Goal: Information Seeking & Learning: Learn about a topic

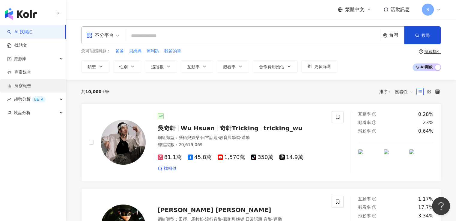
click at [28, 85] on link "洞察報告" at bounding box center [19, 86] width 24 height 6
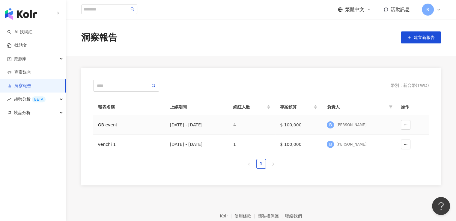
click at [106, 123] on div "GB event" at bounding box center [129, 125] width 62 height 7
click at [108, 125] on div "GB event" at bounding box center [129, 125] width 62 height 7
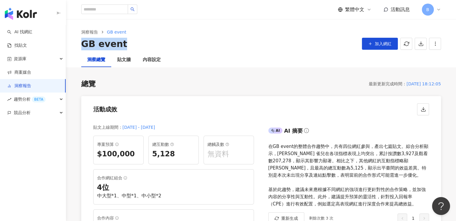
drag, startPoint x: 80, startPoint y: 44, endPoint x: 139, endPoint y: 42, distance: 58.5
click at [139, 42] on div "洞察報告 GB event GB event 加入網紅" at bounding box center [261, 40] width 384 height 22
click at [139, 42] on div "GB event 加入網紅" at bounding box center [261, 44] width 360 height 13
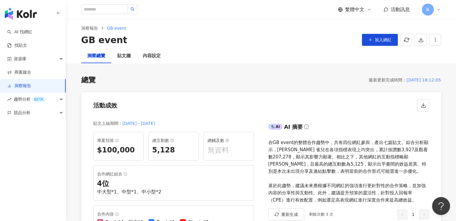
scroll to position [90, 0]
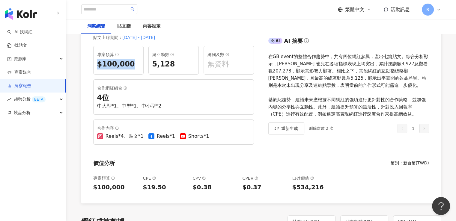
drag, startPoint x: 97, startPoint y: 69, endPoint x: 137, endPoint y: 71, distance: 39.9
click at [137, 71] on div "專案預算 $100,000" at bounding box center [118, 60] width 50 height 29
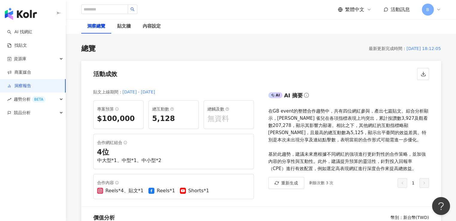
scroll to position [0, 0]
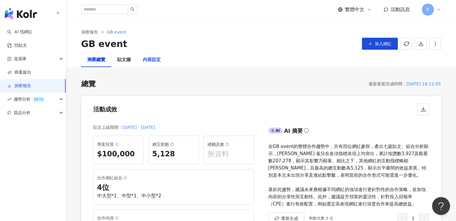
click at [152, 62] on div "內容設定" at bounding box center [152, 59] width 18 height 7
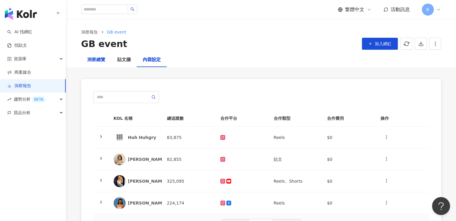
click at [97, 59] on div "洞察總覽" at bounding box center [96, 59] width 18 height 7
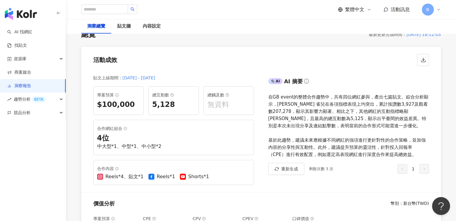
scroll to position [60, 0]
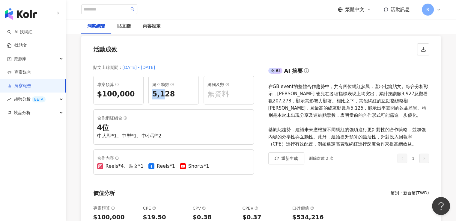
drag, startPoint x: 151, startPoint y: 96, endPoint x: 163, endPoint y: 96, distance: 12.0
click at [163, 96] on div "總互動數 5,128" at bounding box center [173, 90] width 50 height 29
click at [163, 96] on div "5,128" at bounding box center [173, 94] width 43 height 10
drag, startPoint x: 93, startPoint y: 137, endPoint x: 163, endPoint y: 137, distance: 70.5
click at [163, 137] on div "合作網紅組合 4 位 中大型*1、中型*1、中小型*2" at bounding box center [173, 126] width 161 height 35
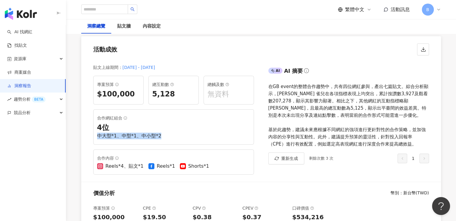
click at [163, 137] on div "中大型*1、中型*1、中小型*2" at bounding box center [173, 136] width 153 height 7
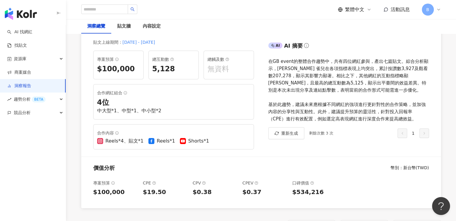
scroll to position [120, 0]
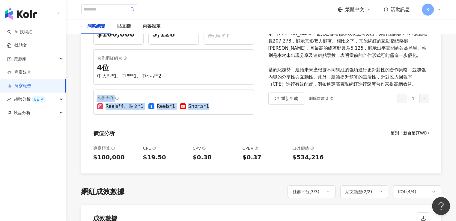
drag, startPoint x: 113, startPoint y: 94, endPoint x: 228, endPoint y: 108, distance: 116.0
click at [228, 108] on div "合作內容 Reels*4、貼文*1 Reels*1 Shorts*1" at bounding box center [173, 102] width 161 height 25
click at [228, 109] on div "Reels*4、貼文*1 Reels*1 Shorts*1" at bounding box center [173, 106] width 153 height 7
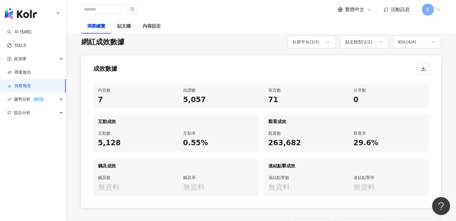
scroll to position [300, 0]
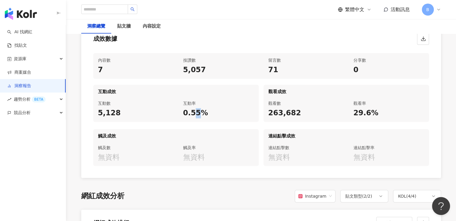
click at [198, 113] on div "0.55%" at bounding box center [218, 113] width 71 height 10
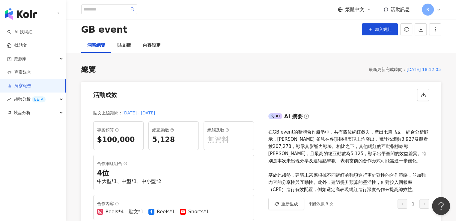
scroll to position [0, 0]
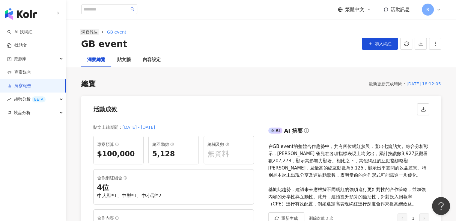
click at [92, 33] on link "洞察報告" at bounding box center [89, 32] width 19 height 7
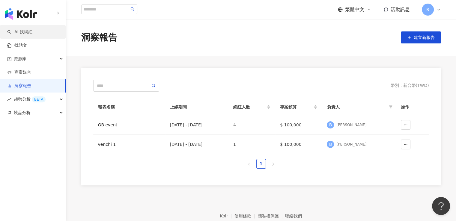
click at [24, 33] on link "AI 找網紅" at bounding box center [19, 32] width 25 height 6
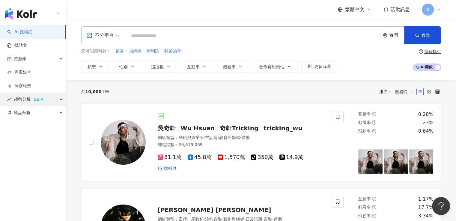
click at [23, 100] on span "趨勢分析 BETA" at bounding box center [30, 99] width 32 height 13
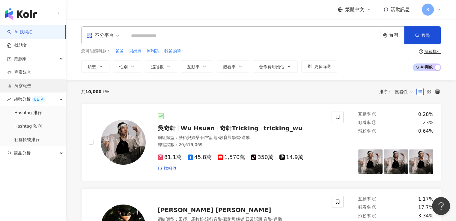
click at [31, 86] on link "洞察報告" at bounding box center [19, 86] width 24 height 6
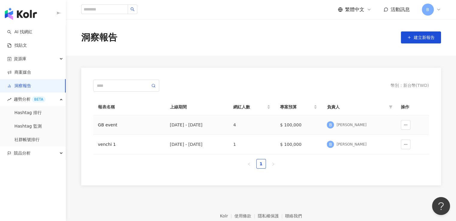
click at [130, 120] on td "GB event" at bounding box center [129, 124] width 72 height 19
click at [132, 127] on div "GB event" at bounding box center [129, 125] width 62 height 7
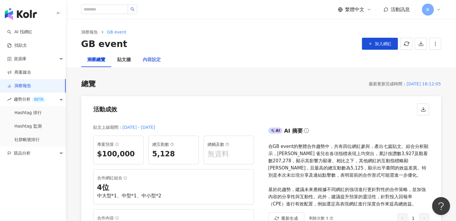
click at [154, 64] on div "內容設定" at bounding box center [152, 60] width 30 height 14
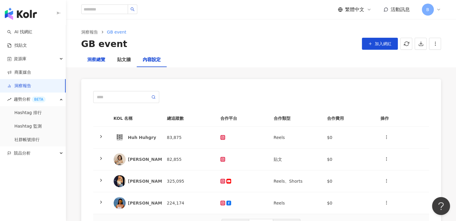
click at [98, 63] on div "洞察總覽" at bounding box center [96, 59] width 18 height 7
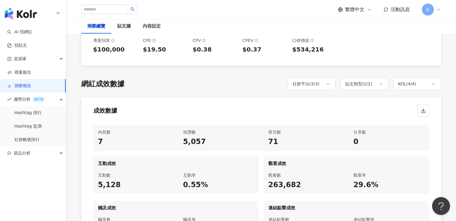
scroll to position [180, 0]
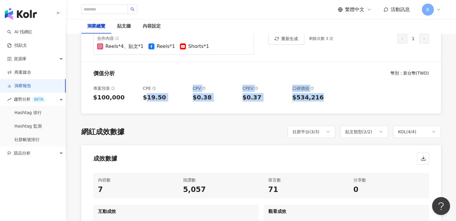
drag, startPoint x: 145, startPoint y: 99, endPoint x: 330, endPoint y: 97, distance: 184.8
click at [330, 97] on div "專案預算 $100,000 CPE $19.50 CPV $0.38 CPEV $0.37 口碑價值 $534,216" at bounding box center [261, 97] width 360 height 34
click at [330, 97] on div "$534,216" at bounding box center [314, 97] width 45 height 8
click at [298, 96] on div "$534,216" at bounding box center [314, 97] width 45 height 8
drag, startPoint x: 293, startPoint y: 99, endPoint x: 328, endPoint y: 100, distance: 35.1
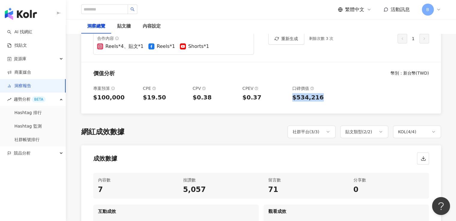
click at [328, 100] on div "$534,216" at bounding box center [314, 97] width 45 height 8
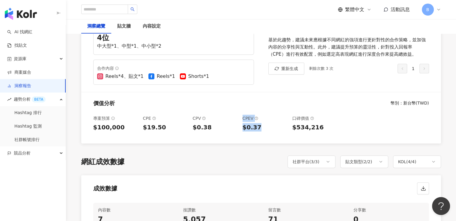
drag, startPoint x: 238, startPoint y: 128, endPoint x: 265, endPoint y: 130, distance: 26.1
click at [265, 130] on div "專案預算 $100,000 CPE $19.50 CPV $0.38 CPEV $0.37 口碑價值 $534,216" at bounding box center [261, 127] width 360 height 34
click at [265, 130] on div "$0.37" at bounding box center [265, 127] width 45 height 8
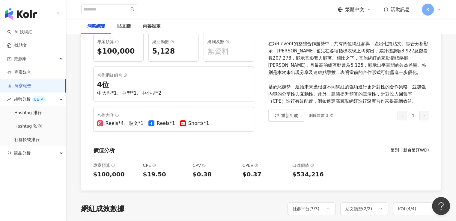
scroll to position [60, 0]
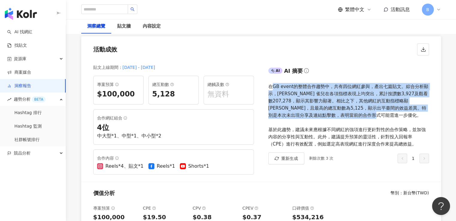
drag, startPoint x: 271, startPoint y: 87, endPoint x: 367, endPoint y: 117, distance: 100.0
click at [367, 117] on div "在GB event的整體合作趨勢中，共有四位網紅參與，產出七篇貼文。綜合分析顯示，[PERSON_NAME] 雀兒在各項指標表現上均突出，累計按讚數3,927…" at bounding box center [348, 115] width 161 height 65
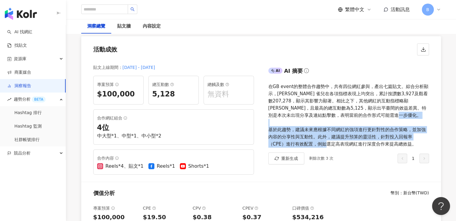
drag, startPoint x: 283, startPoint y: 127, endPoint x: 367, endPoint y: 142, distance: 85.5
click at [367, 142] on div "在GB event的整體合作趨勢中，共有四位網紅參與，產出七篇貼文。綜合分析顯示，[PERSON_NAME] 雀兒在各項指標表現上均突出，累計按讚數3,927…" at bounding box center [348, 115] width 161 height 65
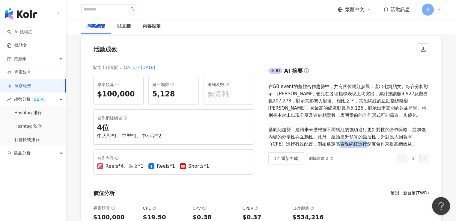
drag, startPoint x: 385, startPoint y: 145, endPoint x: 396, endPoint y: 145, distance: 10.2
click at [396, 145] on div "在GB event的整體合作趨勢中，共有四位網紅參與，產出七篇貼文。綜合分析顯示，[PERSON_NAME] 雀兒在各項指標表現上均突出，累計按讚數3,927…" at bounding box center [348, 115] width 161 height 65
drag, startPoint x: 382, startPoint y: 136, endPoint x: 404, endPoint y: 137, distance: 22.5
click at [402, 137] on div "在GB event的整體合作趨勢中，共有四位網紅參與，產出七篇貼文。綜合分析顯示，[PERSON_NAME] 雀兒在各項指標表現上均突出，累計按讚數3,927…" at bounding box center [348, 115] width 161 height 65
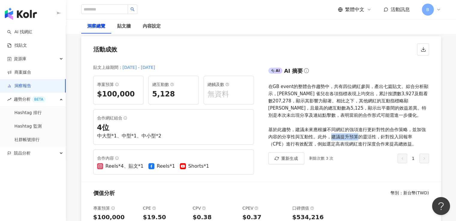
click at [402, 137] on div "在GB event的整體合作趨勢中，共有四位網紅參與，產出七篇貼文。綜合分析顯示，[PERSON_NAME] 雀兒在各項指標表現上均突出，累計按讚數3,927…" at bounding box center [348, 115] width 161 height 65
drag, startPoint x: 414, startPoint y: 137, endPoint x: 424, endPoint y: 137, distance: 9.6
click at [402, 137] on div "在GB event的整體合作趨勢中，共有四位網紅參與，產出七篇貼文。綜合分析顯示，[PERSON_NAME] 雀兒在各項指標表現上均突出，累計按讚數3,927…" at bounding box center [348, 115] width 161 height 65
drag, startPoint x: 419, startPoint y: 137, endPoint x: 423, endPoint y: 137, distance: 4.5
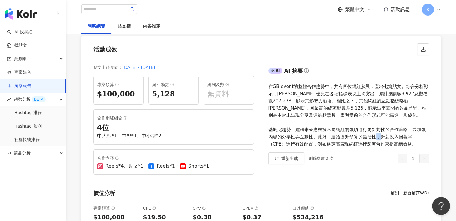
click at [402, 137] on div "在GB event的整體合作趨勢中，共有四位網紅參與，產出七篇貼文。綜合分析顯示，[PERSON_NAME] 雀兒在各項指標表現上均突出，累計按讚數3,927…" at bounding box center [348, 115] width 161 height 65
drag, startPoint x: 414, startPoint y: 137, endPoint x: 428, endPoint y: 138, distance: 13.9
click at [402, 138] on div "在GB event的整體合作趨勢中，共有四位網紅參與，產出七篇貼文。綜合分析顯示，[PERSON_NAME] 雀兒在各項指標表現上均突出，累計按讚數3,927…" at bounding box center [348, 115] width 161 height 65
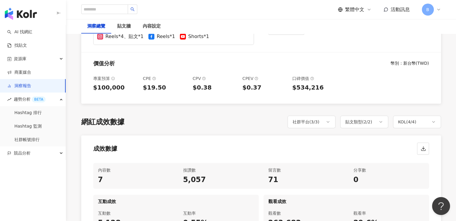
scroll to position [180, 0]
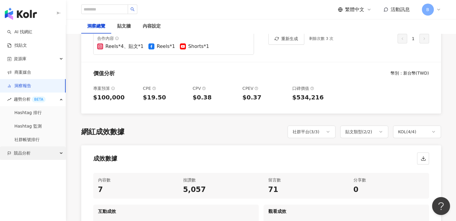
click at [36, 156] on div "競品分析" at bounding box center [33, 153] width 66 height 13
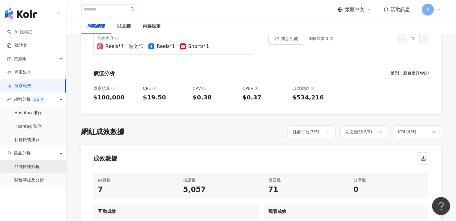
click at [40, 167] on link "品牌帳號分析" at bounding box center [26, 167] width 25 height 6
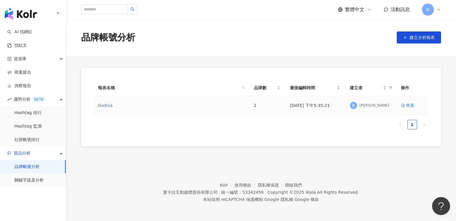
click at [101, 106] on link "Godiva" at bounding box center [105, 105] width 15 height 7
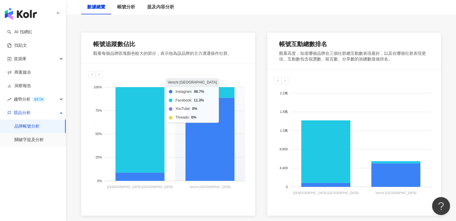
scroll to position [120, 0]
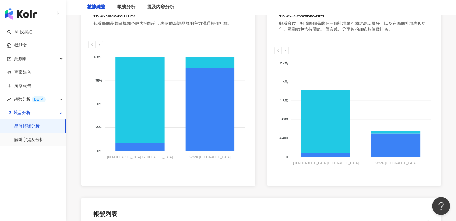
click at [259, 132] on div "帳號追蹤數佔比 觀看每個品牌區塊顏色較大的部分，表示他為該品牌的主力溝通操作社群。 Instagram Facebook YouTube Threads 10…" at bounding box center [261, 94] width 360 height 183
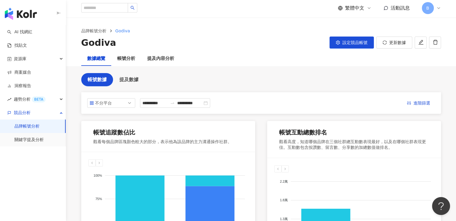
scroll to position [0, 0]
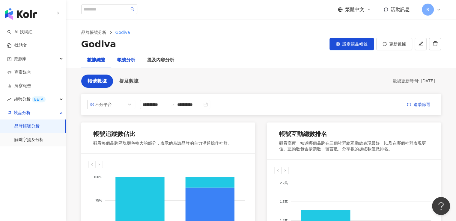
click at [123, 63] on div "帳號分析" at bounding box center [126, 60] width 18 height 7
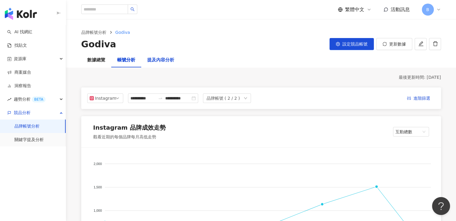
click at [165, 59] on div "提及內容分析" at bounding box center [160, 60] width 27 height 7
